Goal: Task Accomplishment & Management: Manage account settings

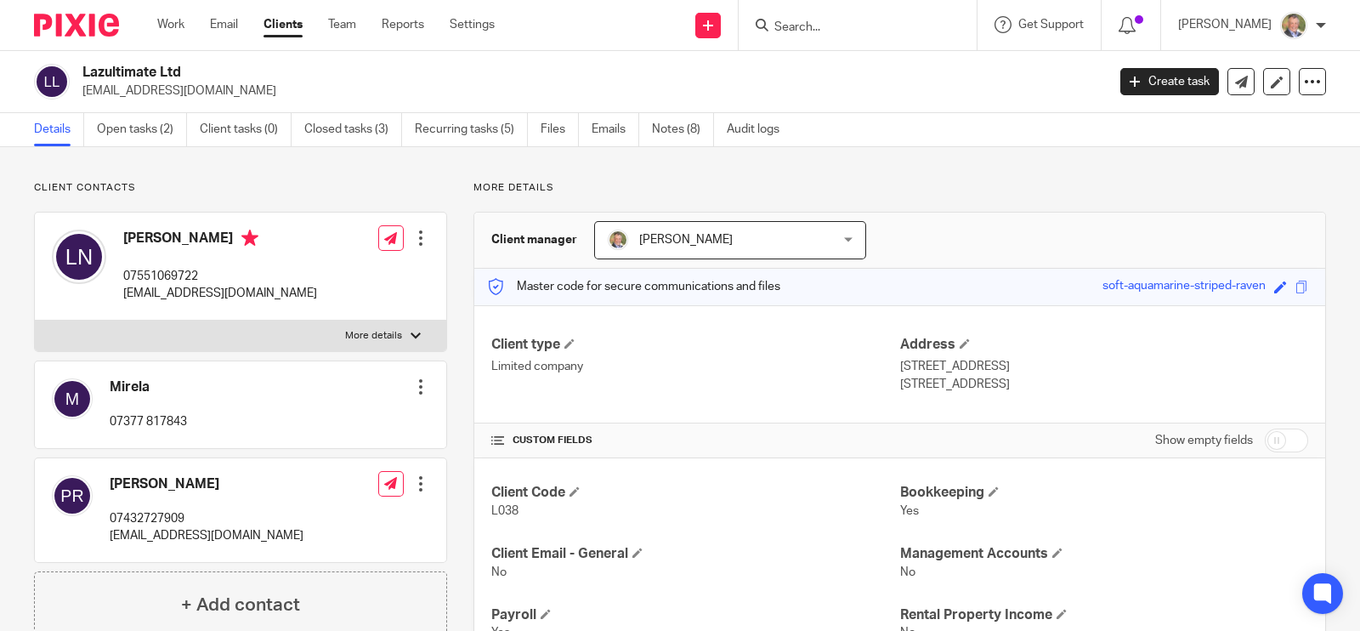
click at [874, 27] on input "Search" at bounding box center [849, 27] width 153 height 15
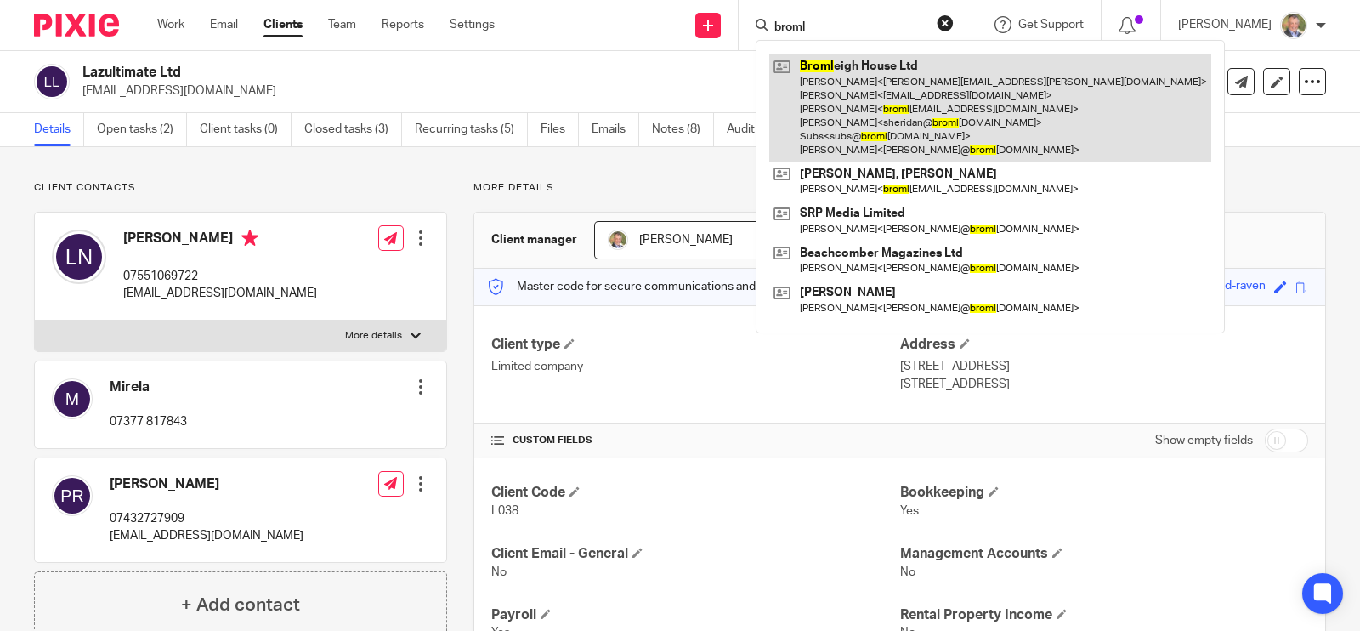
type input "broml"
click at [925, 87] on link at bounding box center [990, 108] width 442 height 108
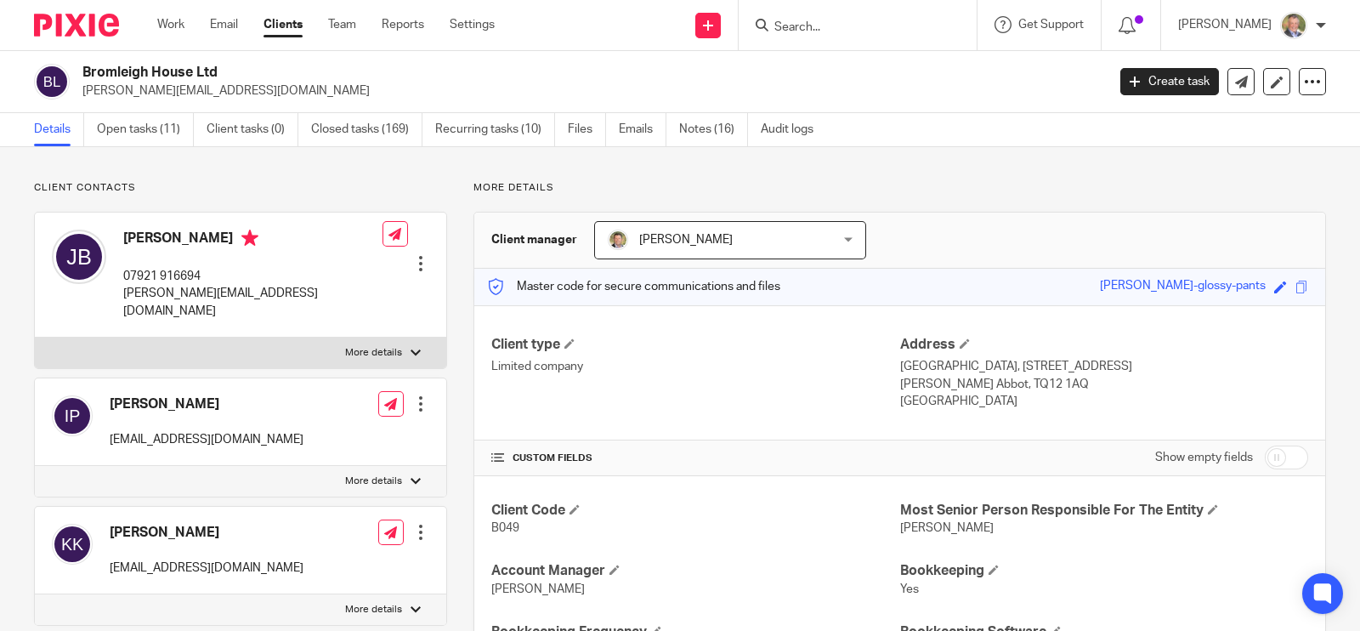
click at [701, 133] on link "Notes (16)" at bounding box center [713, 129] width 69 height 33
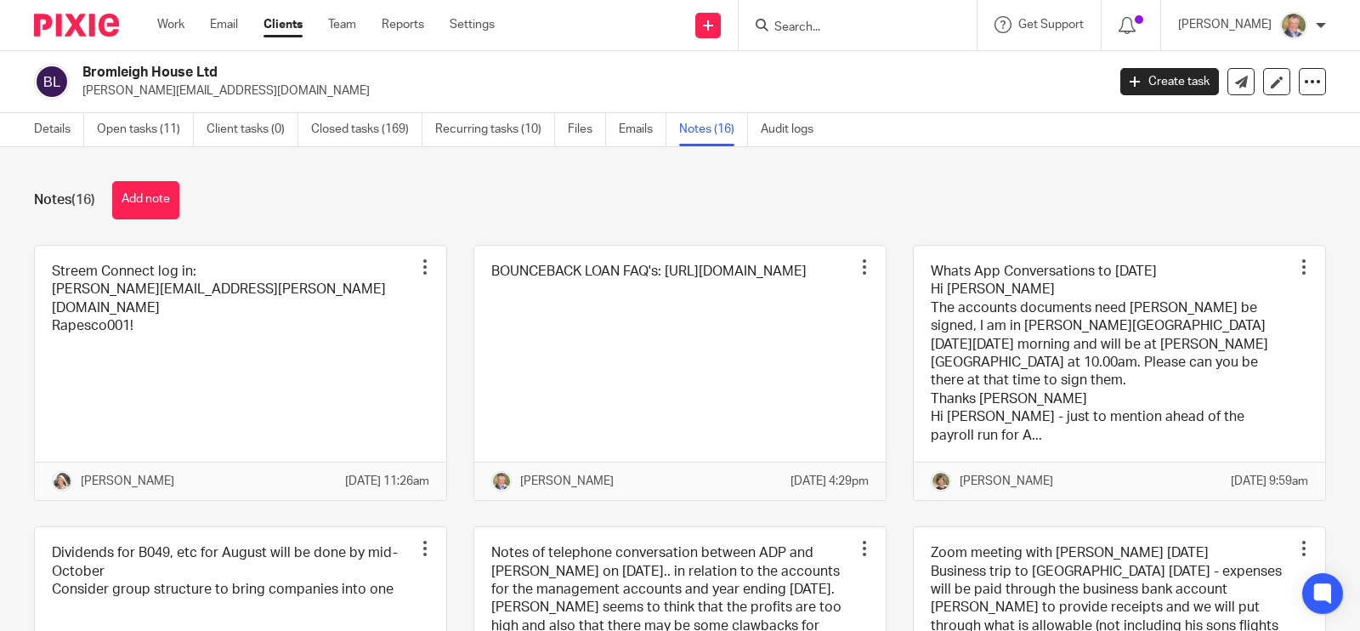
click at [161, 201] on button "Add note" at bounding box center [145, 200] width 67 height 38
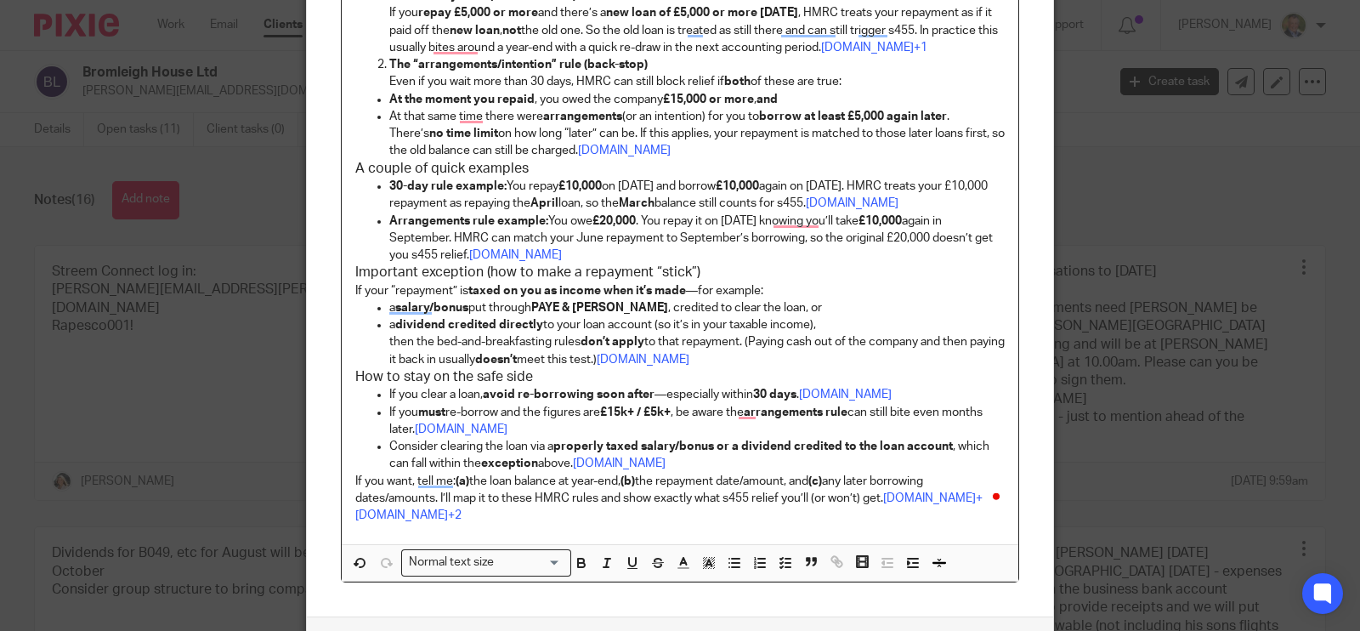
scroll to position [507, 0]
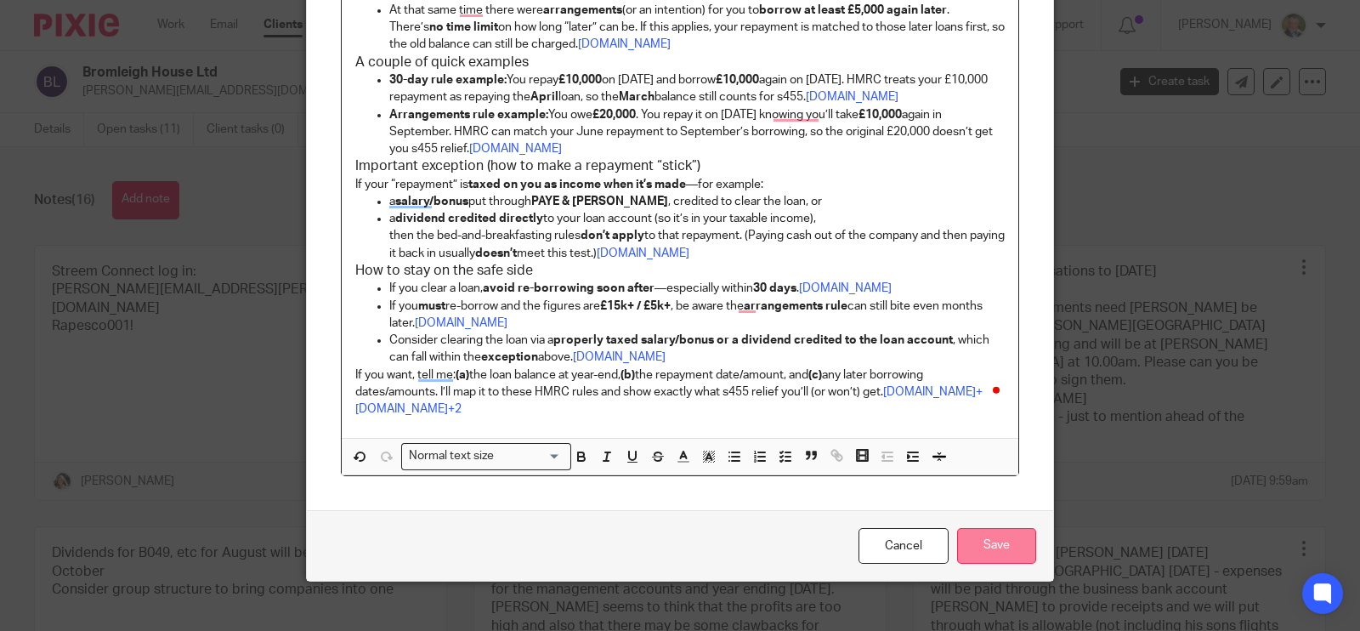
click at [988, 528] on input "Save" at bounding box center [996, 546] width 79 height 37
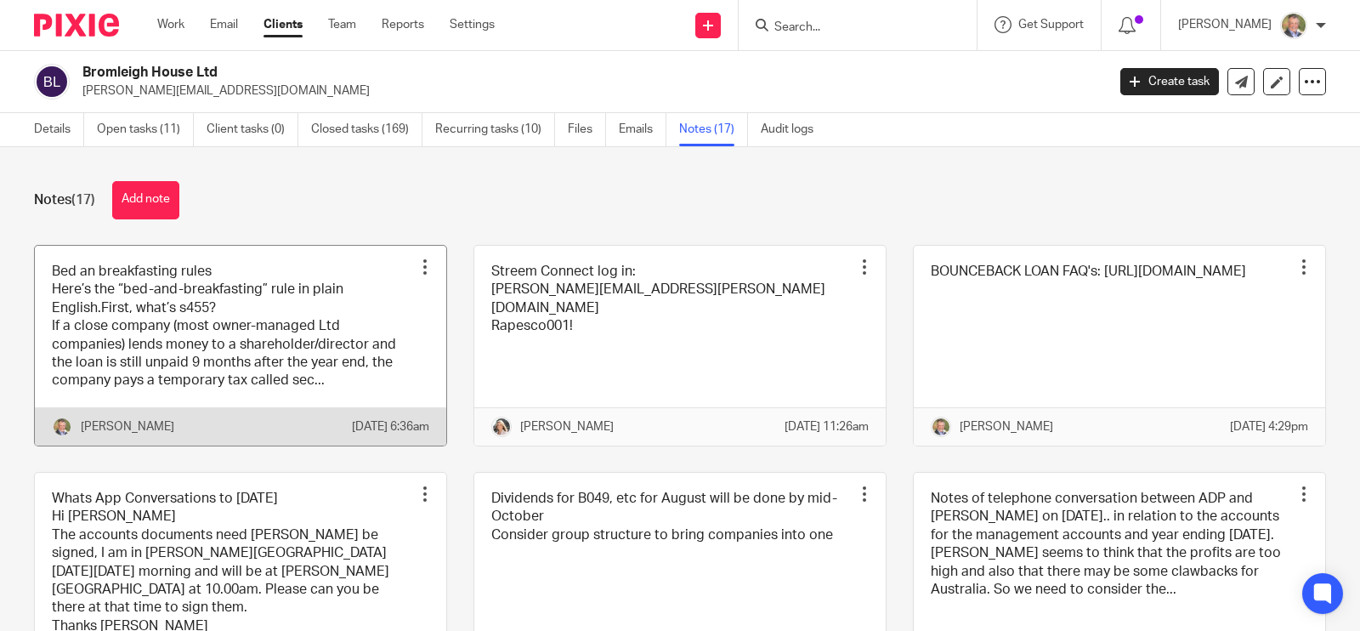
click at [195, 331] on link at bounding box center [240, 346] width 411 height 200
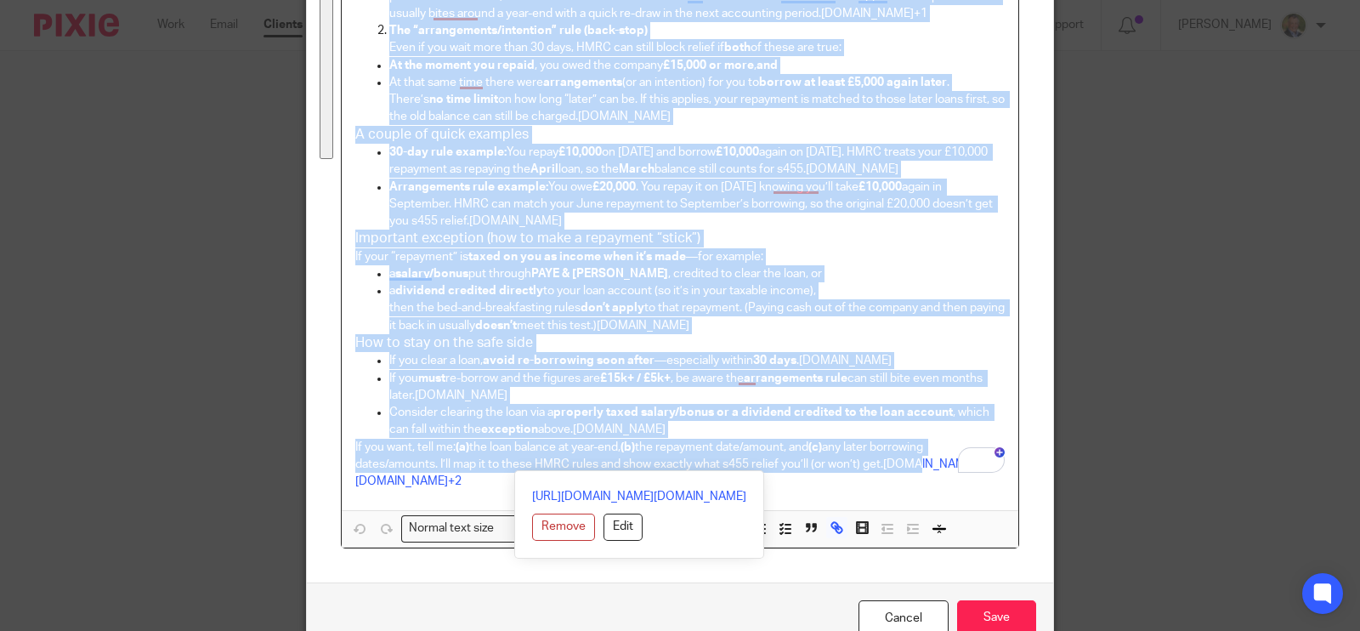
scroll to position [507, 0]
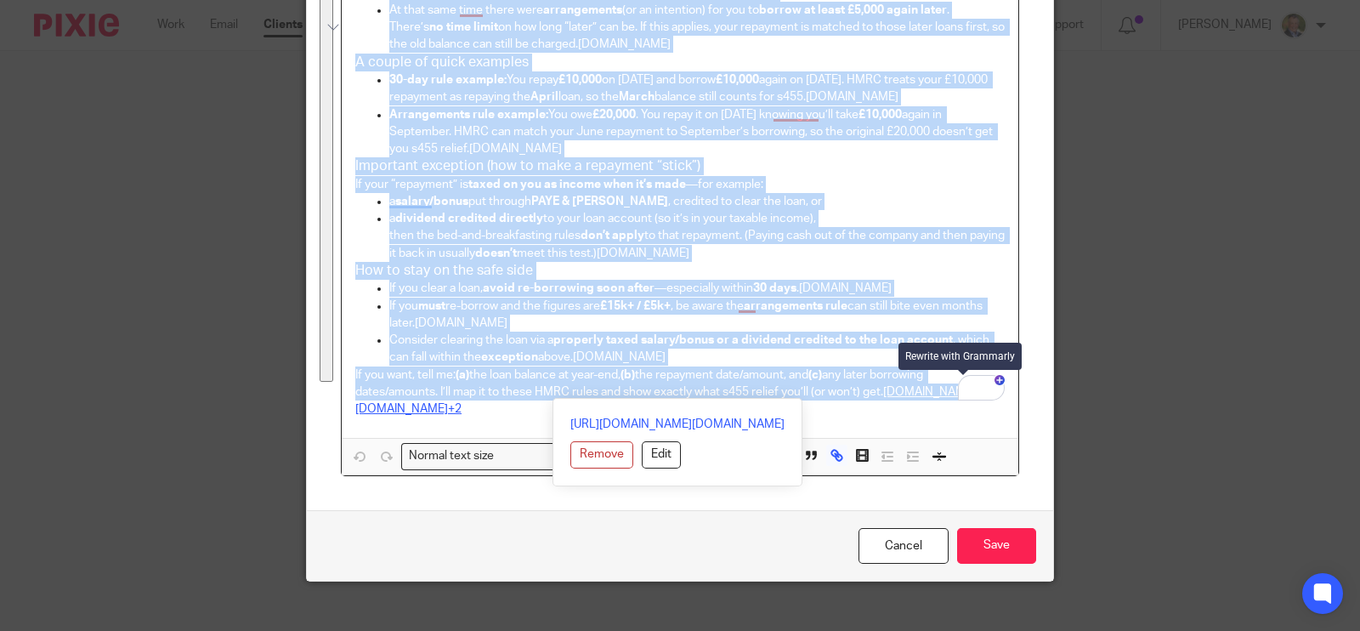
click at [971, 388] on div "Bed an breakfasting rules Here’s the “bed-and-breakfasting” rule in plain Engli…" at bounding box center [680, 56] width 677 height 763
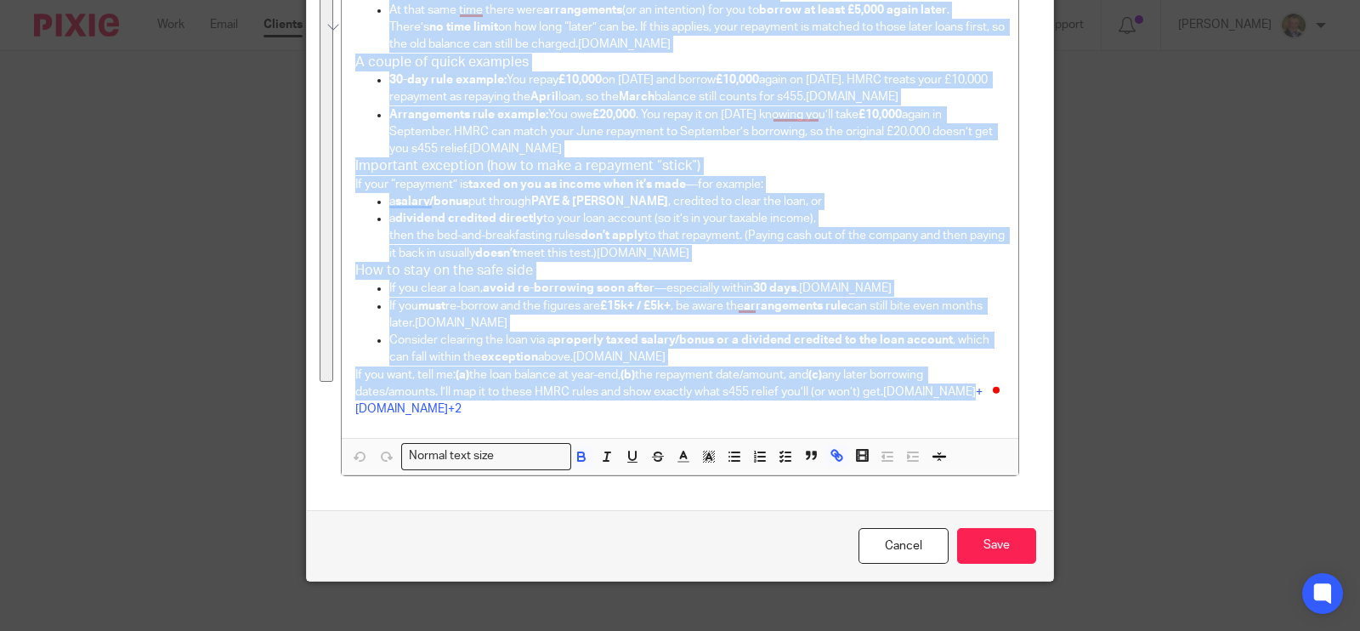
click at [821, 169] on h3 "Important exception (how to make a repayment “stick”)" at bounding box center [679, 166] width 649 height 18
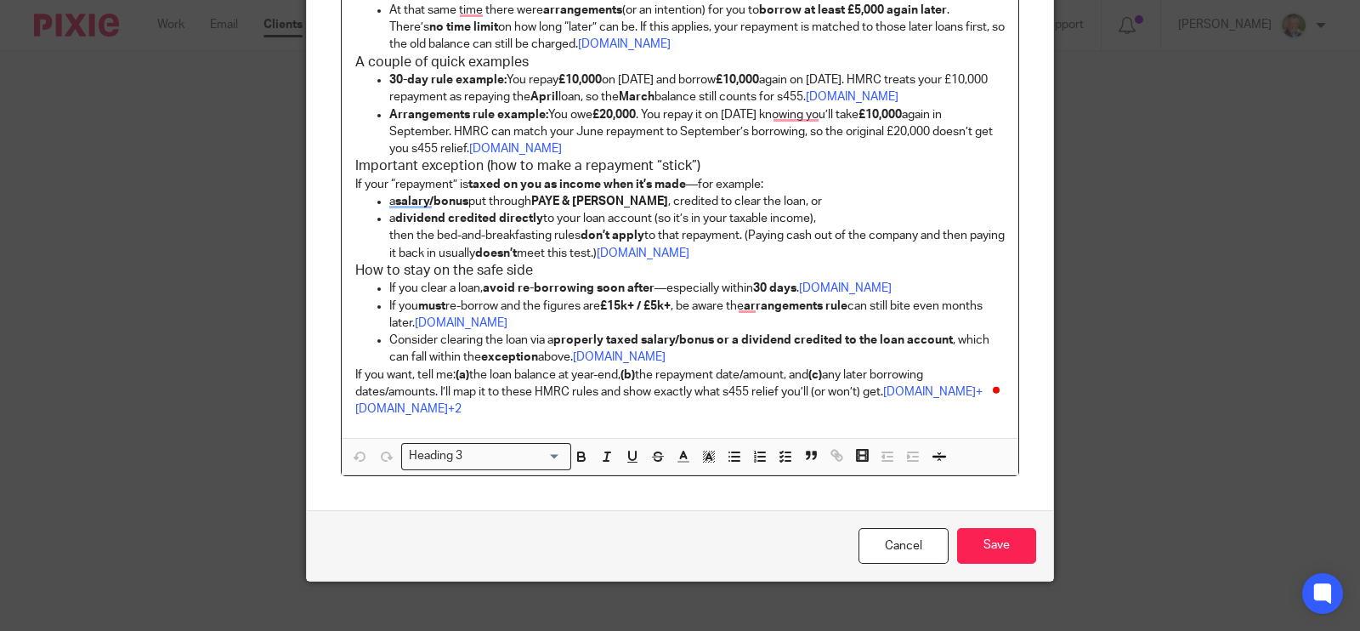
scroll to position [295, 0]
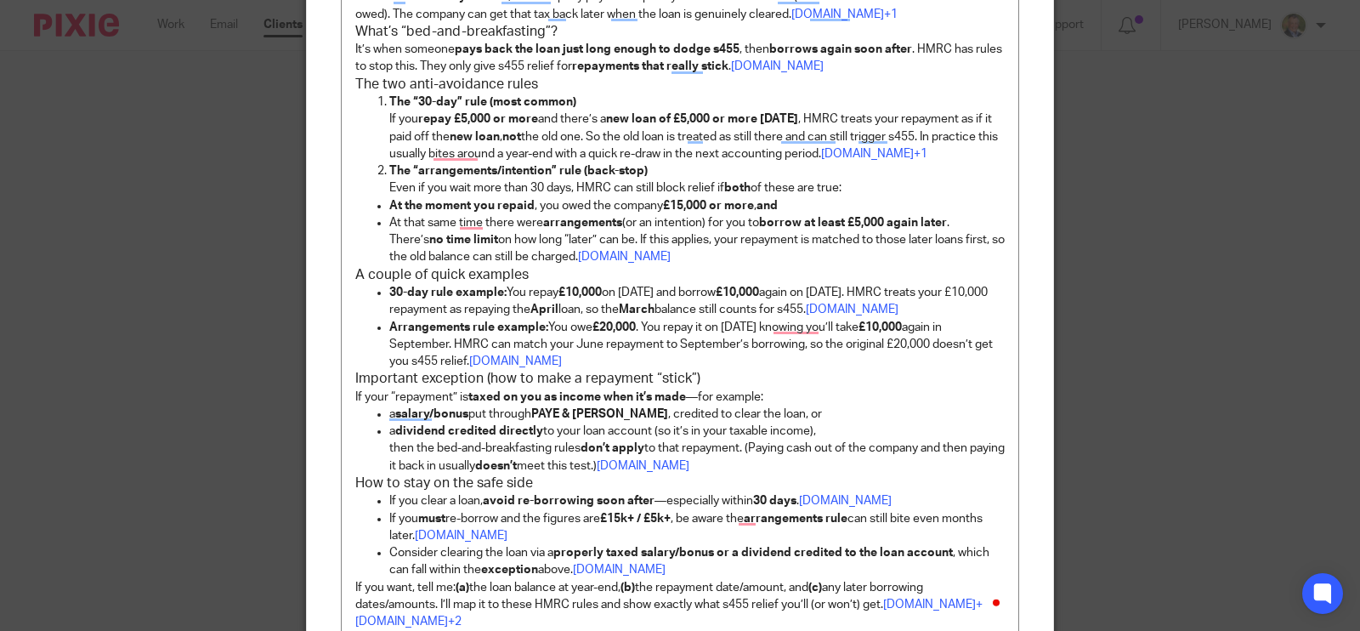
click at [1122, 343] on div "Edit note Content Bed an breakfasting rules Here’s the “bed-and-breakfasting” r…" at bounding box center [680, 315] width 1360 height 631
click at [1188, 478] on div "Edit note Content Bed an breakfasting rules Here’s the “bed-and-breakfasting” r…" at bounding box center [680, 315] width 1360 height 631
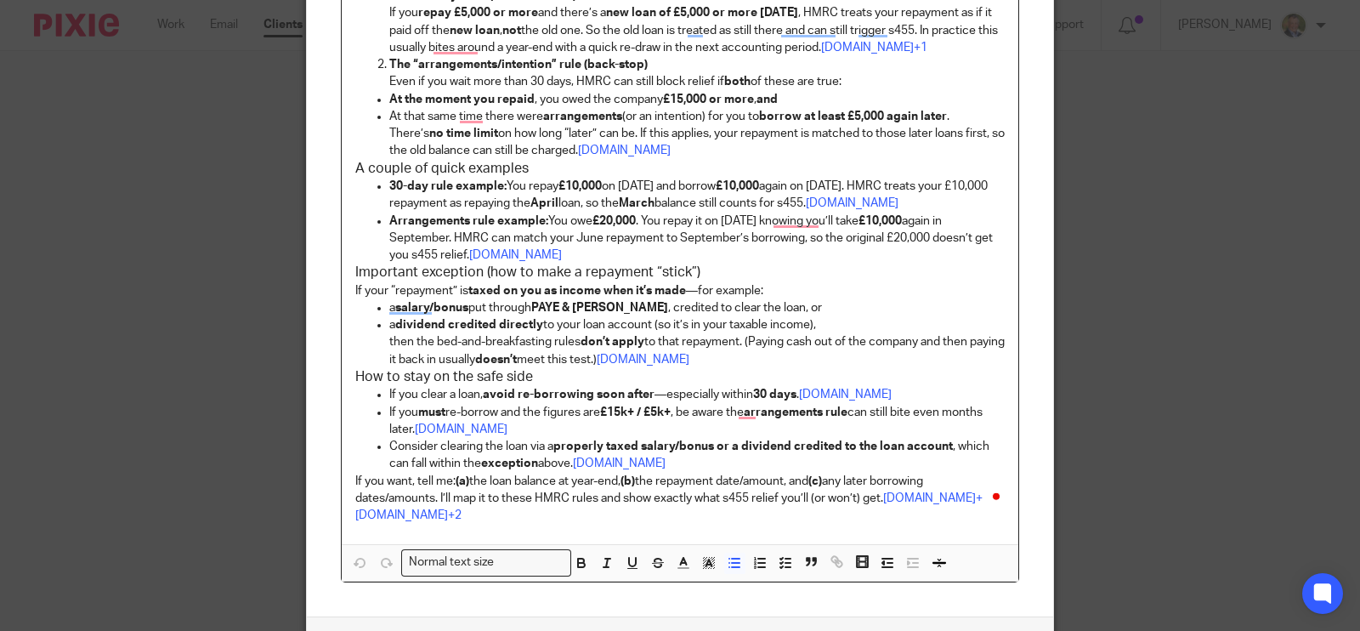
click at [611, 308] on p "a salary/bonus put through PAYE & [PERSON_NAME] , credited to clear the loan, or" at bounding box center [696, 307] width 615 height 17
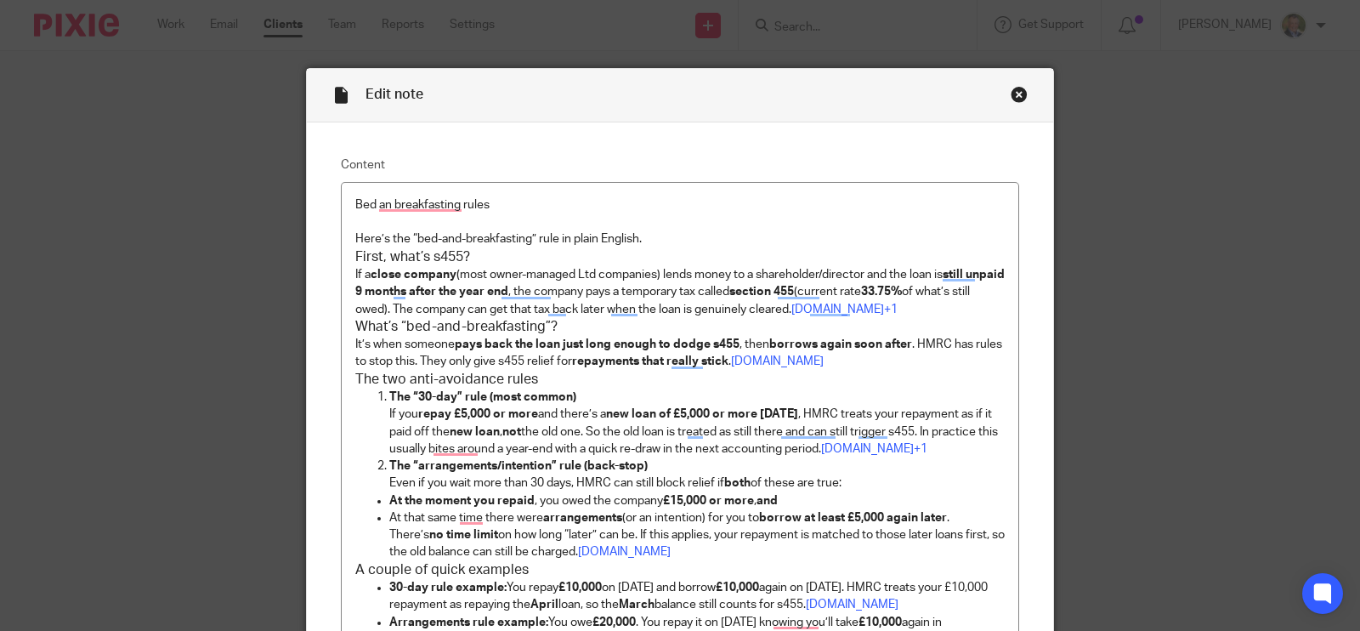
scroll to position [507, 0]
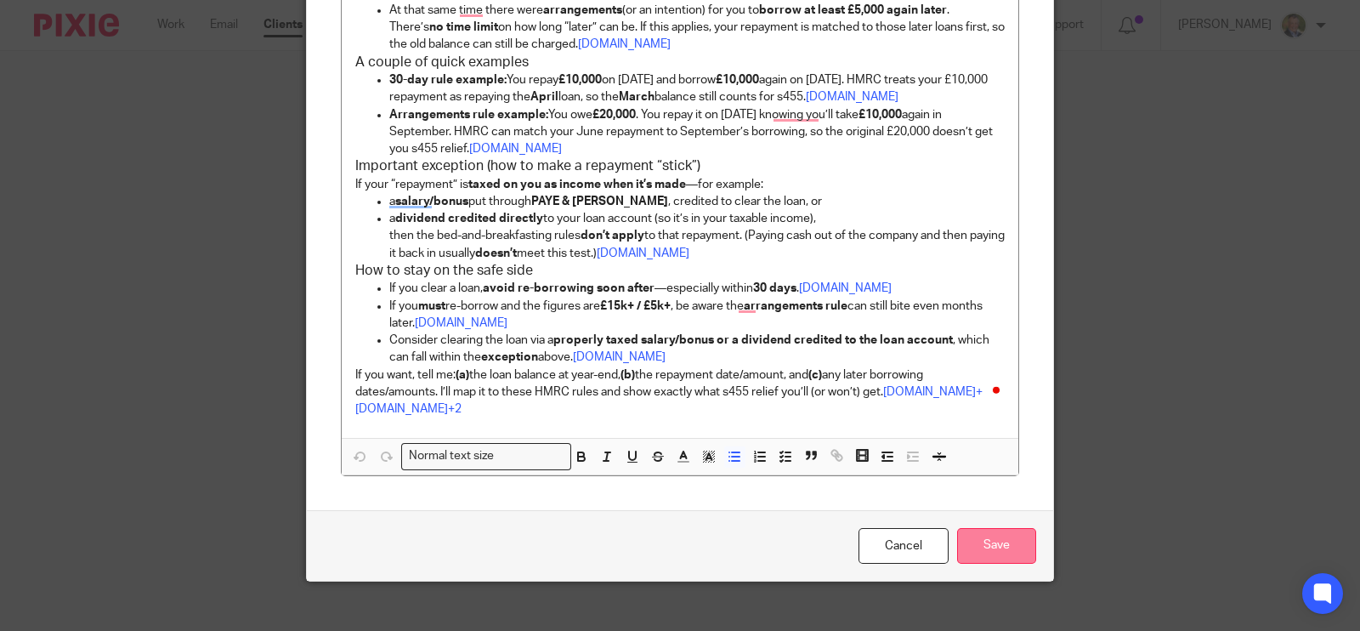
click at [1011, 528] on input "Save" at bounding box center [996, 546] width 79 height 37
